Goal: Find specific page/section: Find specific page/section

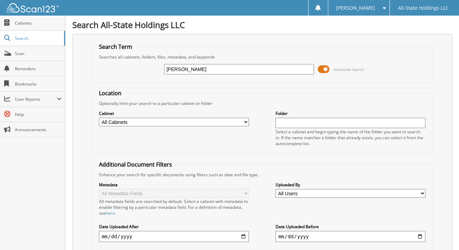
type input "[PERSON_NAME]"
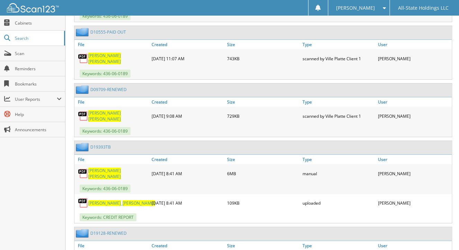
scroll to position [1059, 0]
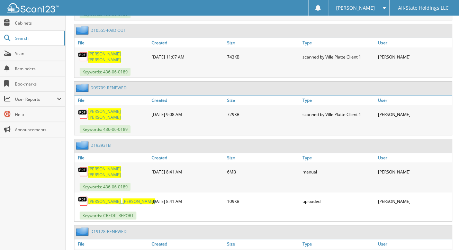
click at [114, 172] on span "DOUCET" at bounding box center [104, 175] width 33 height 6
click at [103, 142] on link "D19393TB" at bounding box center [100, 145] width 20 height 6
